Goal: Use online tool/utility: Utilize a website feature to perform a specific function

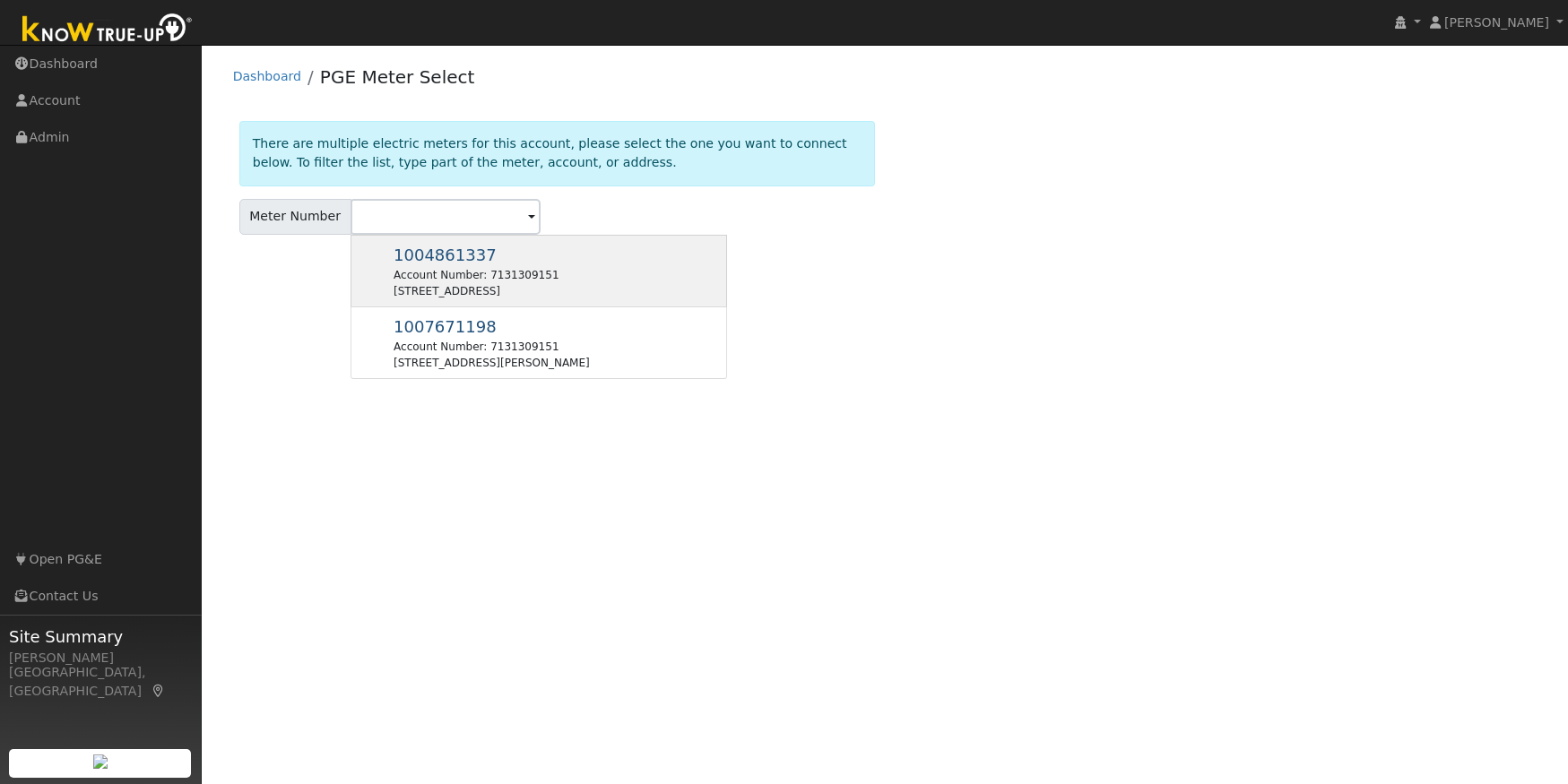
click at [557, 280] on div "Account Number: 7131309151" at bounding box center [475, 275] width 165 height 17
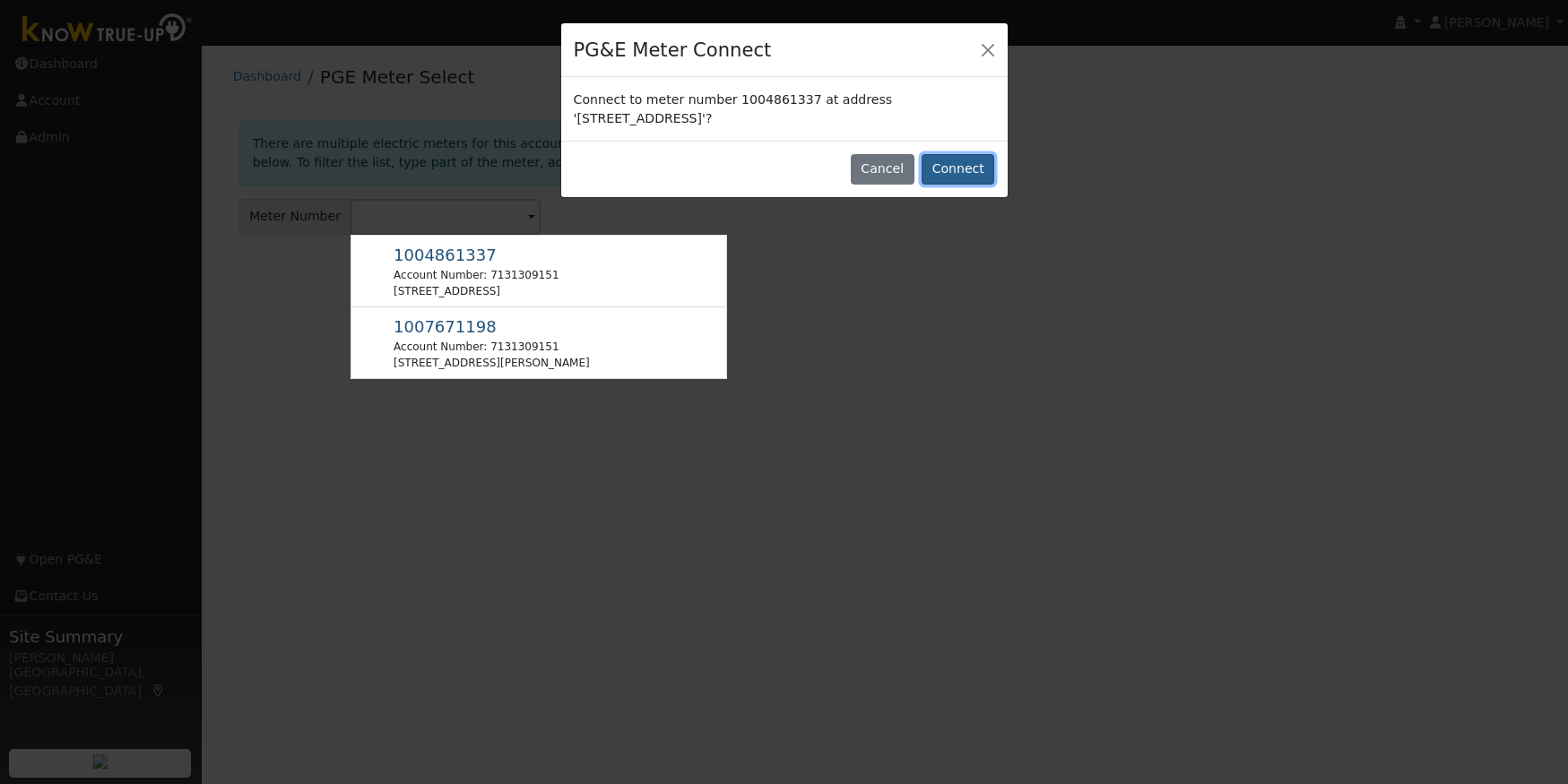
click at [943, 165] on button "Connect" at bounding box center [957, 169] width 72 height 30
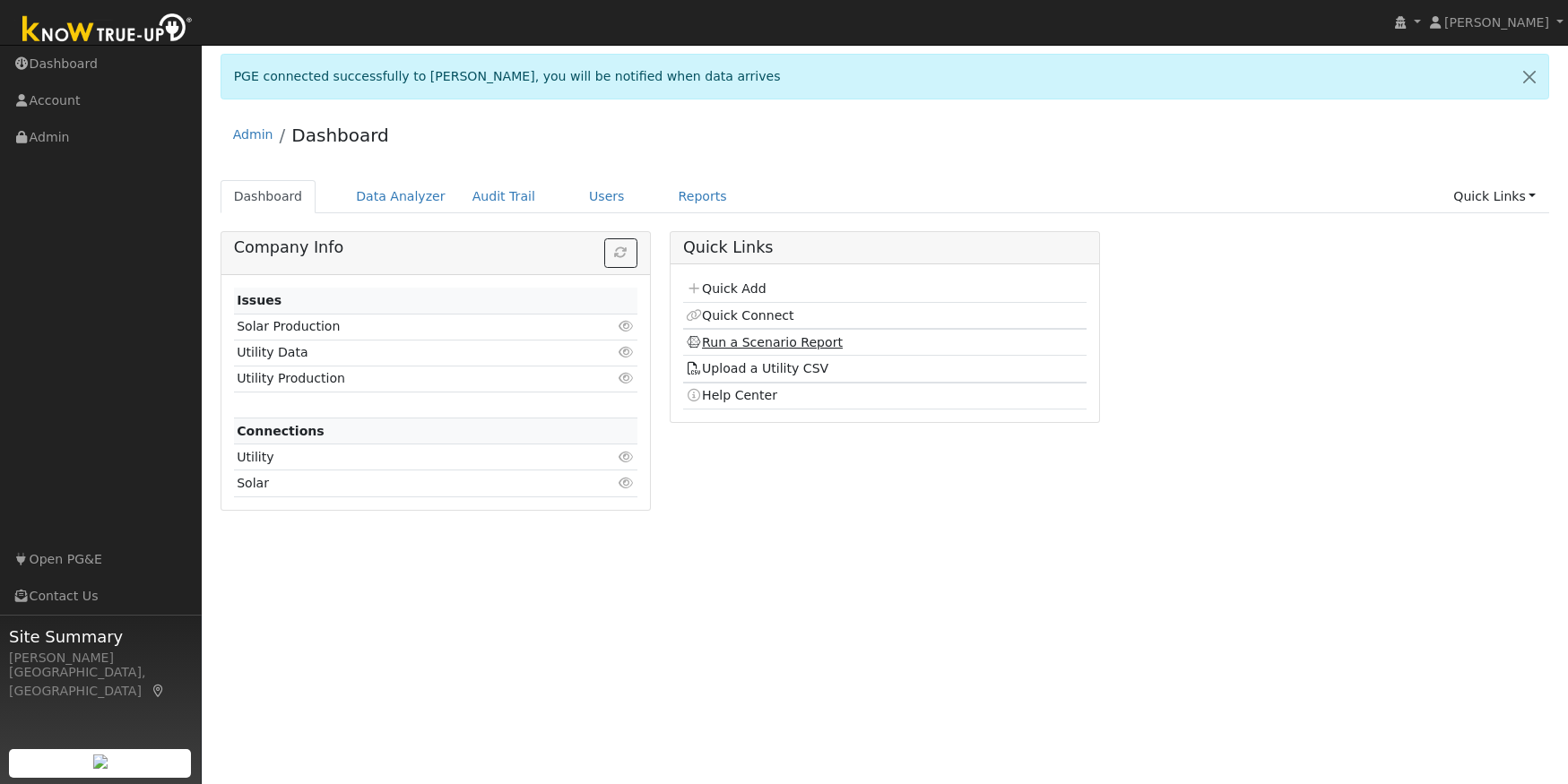
click at [744, 345] on link "Run a Scenario Report" at bounding box center [764, 342] width 157 height 15
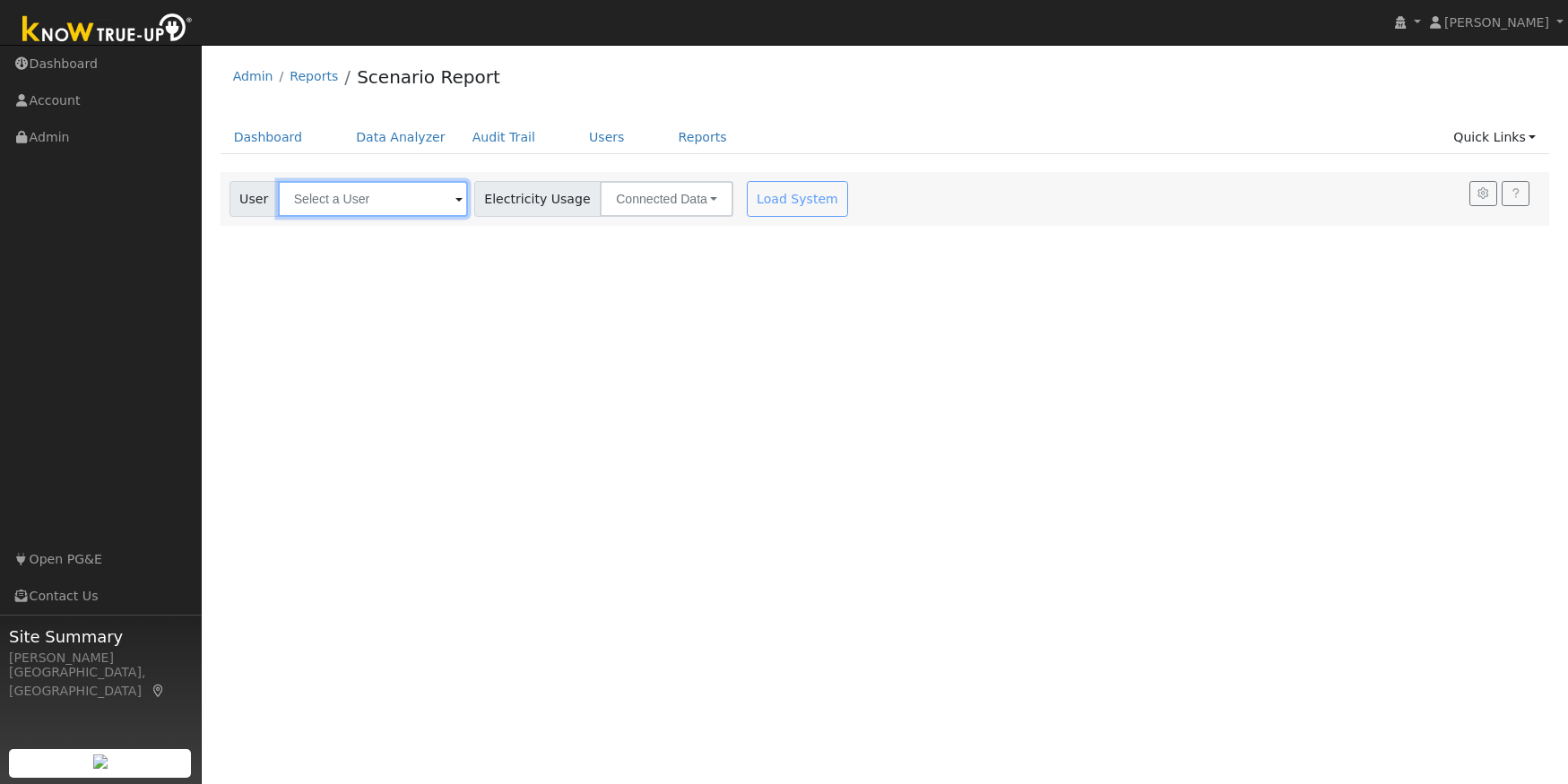
click at [330, 195] on input "text" at bounding box center [373, 199] width 190 height 36
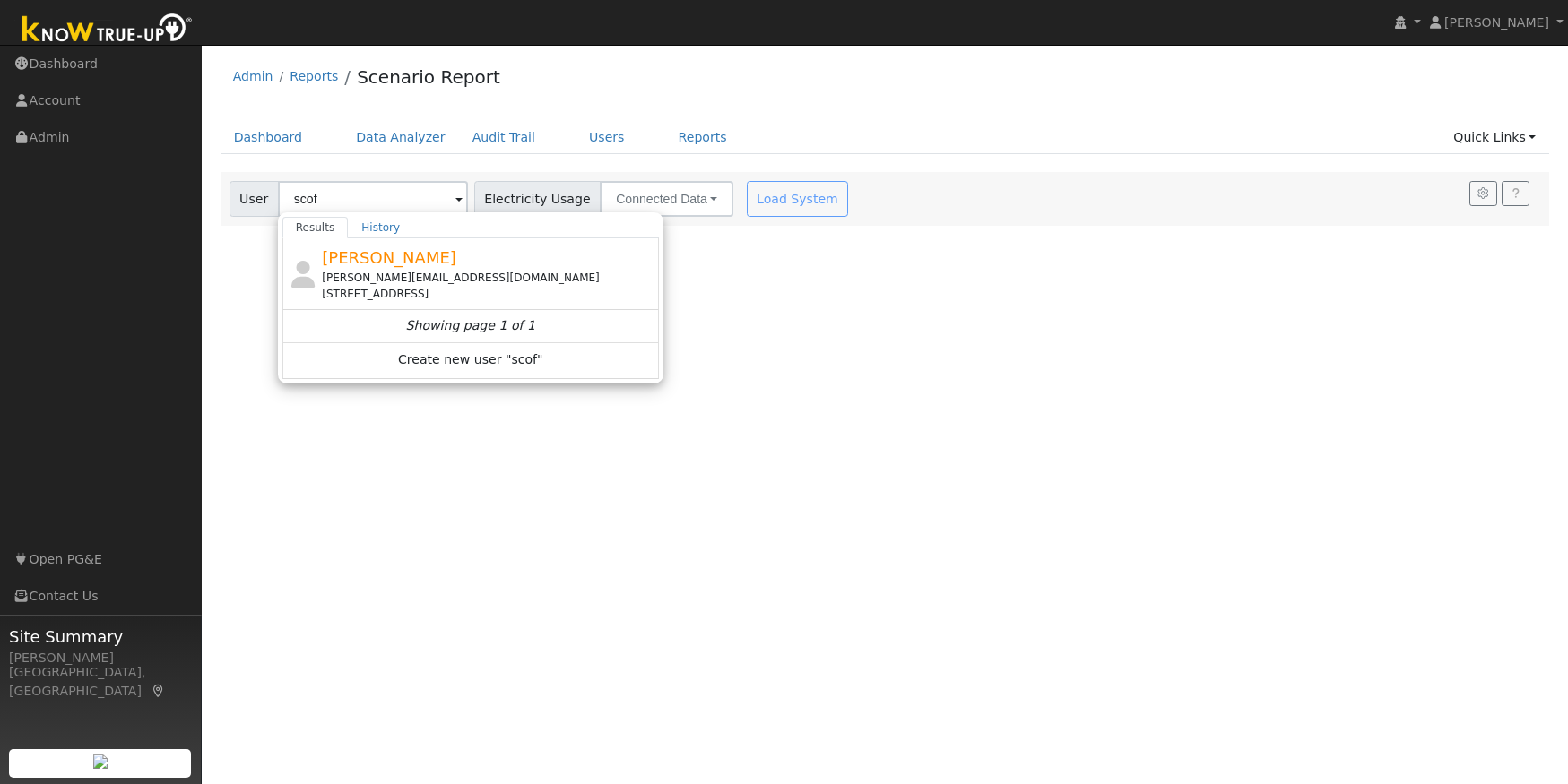
click at [435, 283] on div "l.scofield@comcast.net" at bounding box center [488, 277] width 333 height 17
type input "Larry Scofield"
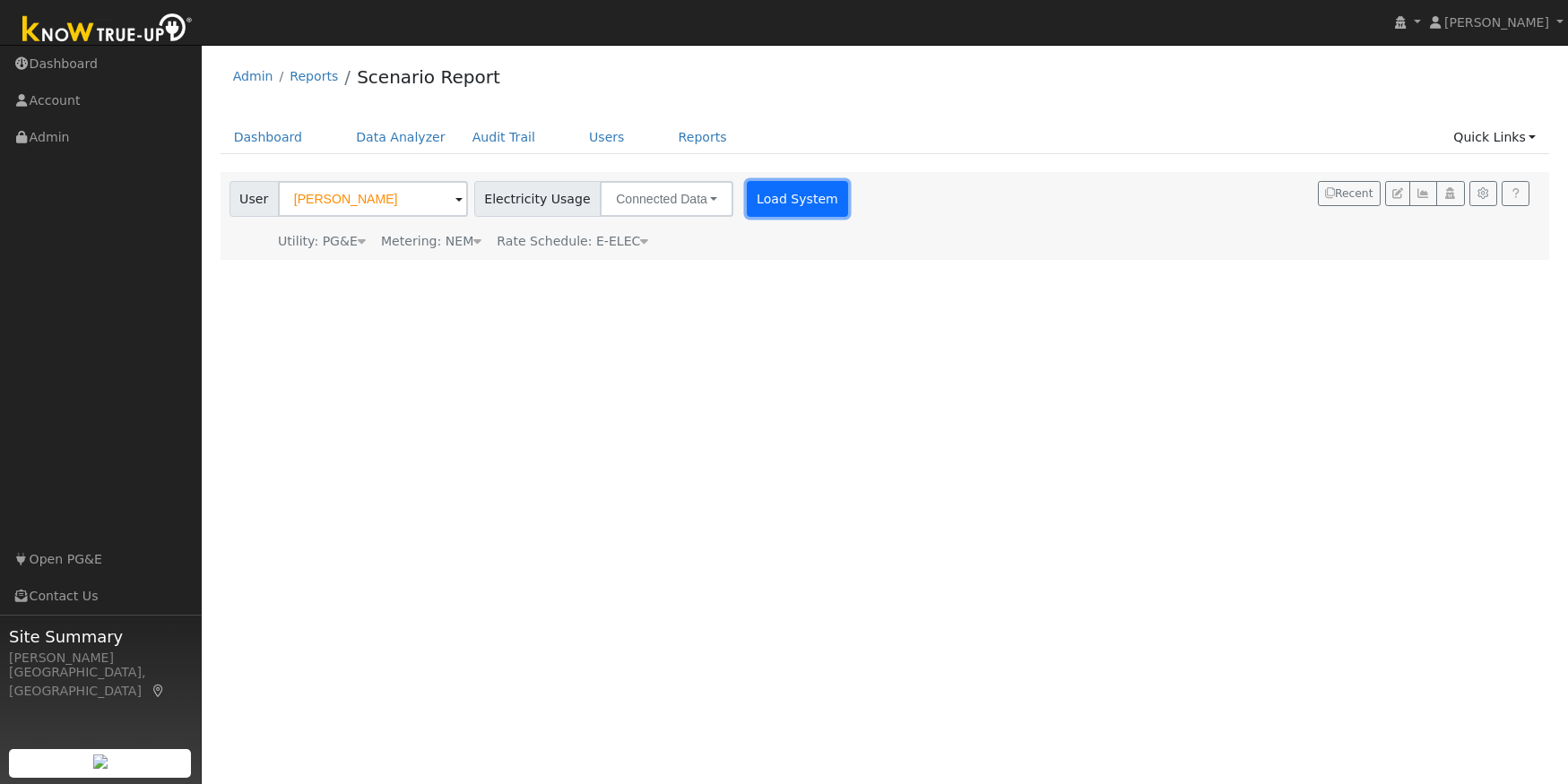
click at [751, 199] on button "Load System" at bounding box center [797, 199] width 102 height 36
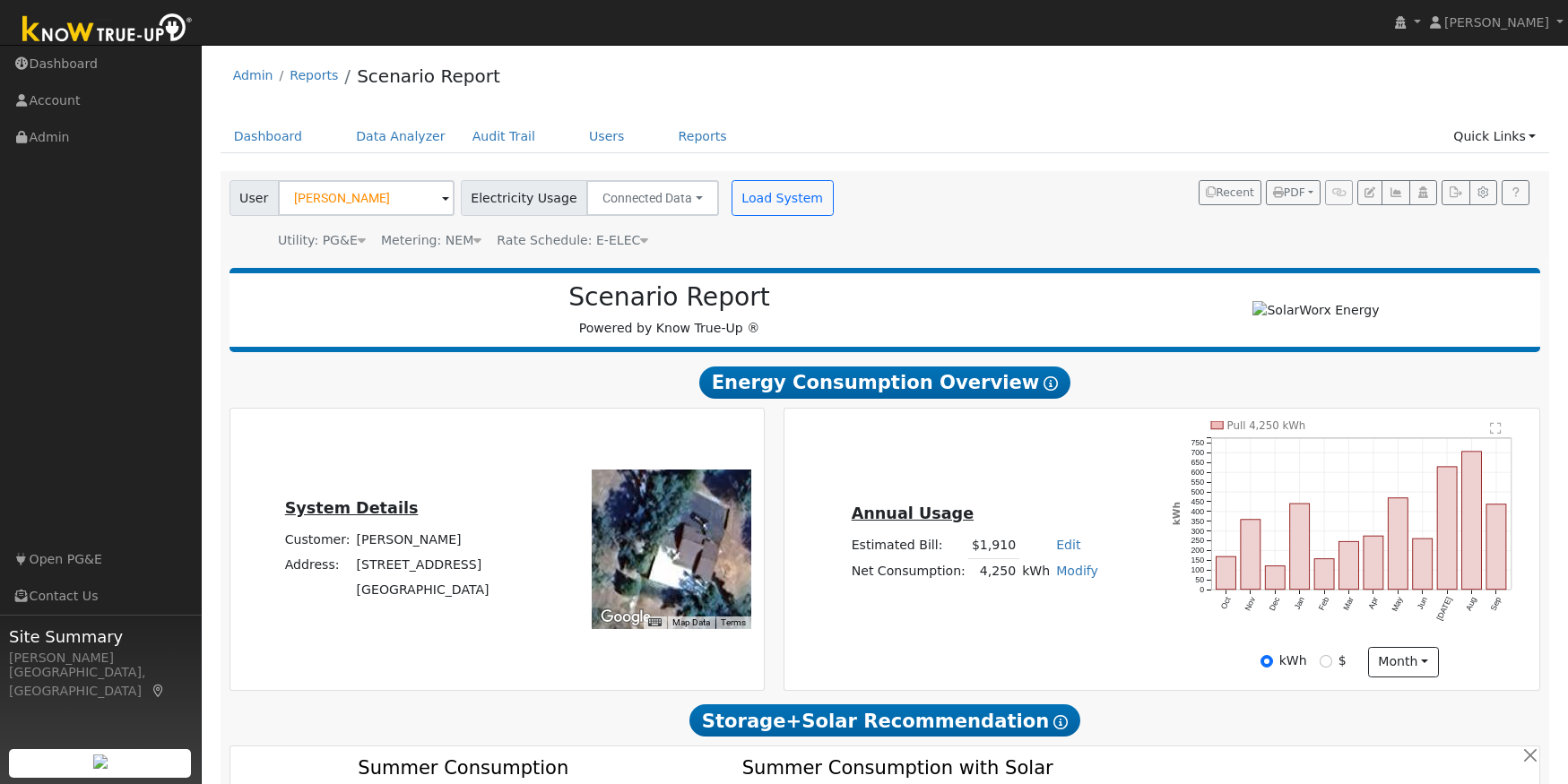
scroll to position [22, 0]
